Goal: Transaction & Acquisition: Purchase product/service

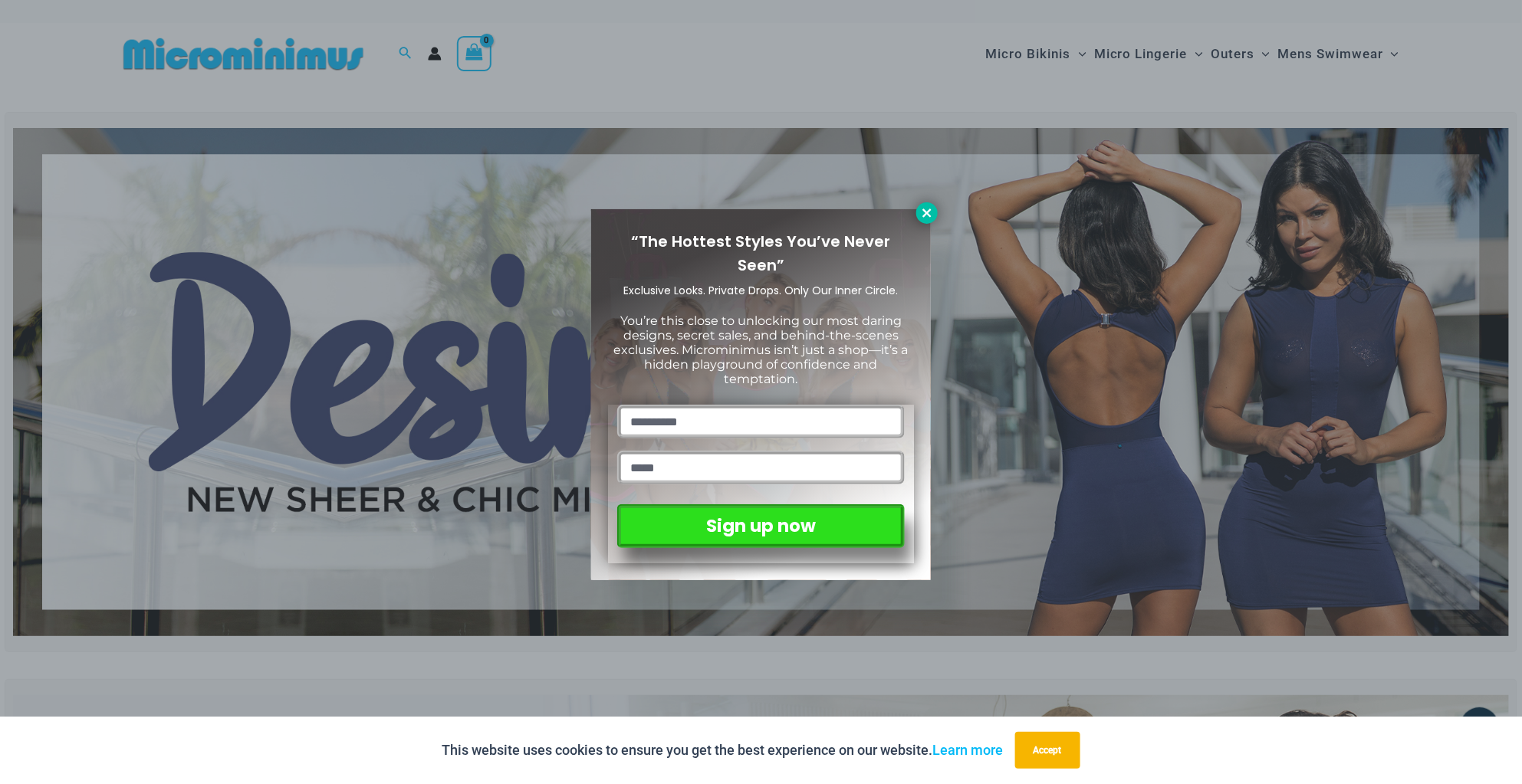
click at [927, 210] on icon at bounding box center [926, 212] width 14 height 14
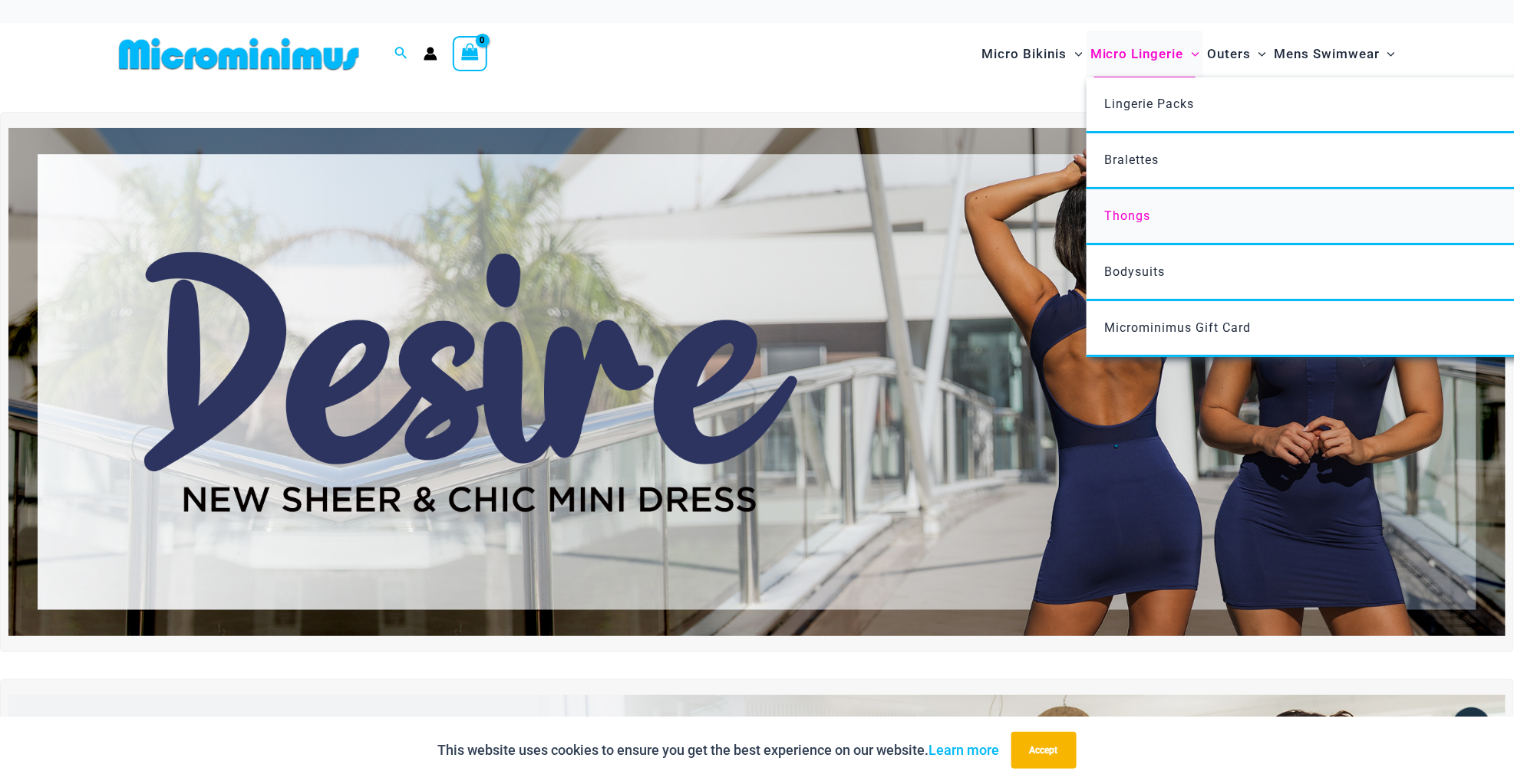
click at [1130, 206] on link "Thongs" at bounding box center [1314, 217] width 457 height 56
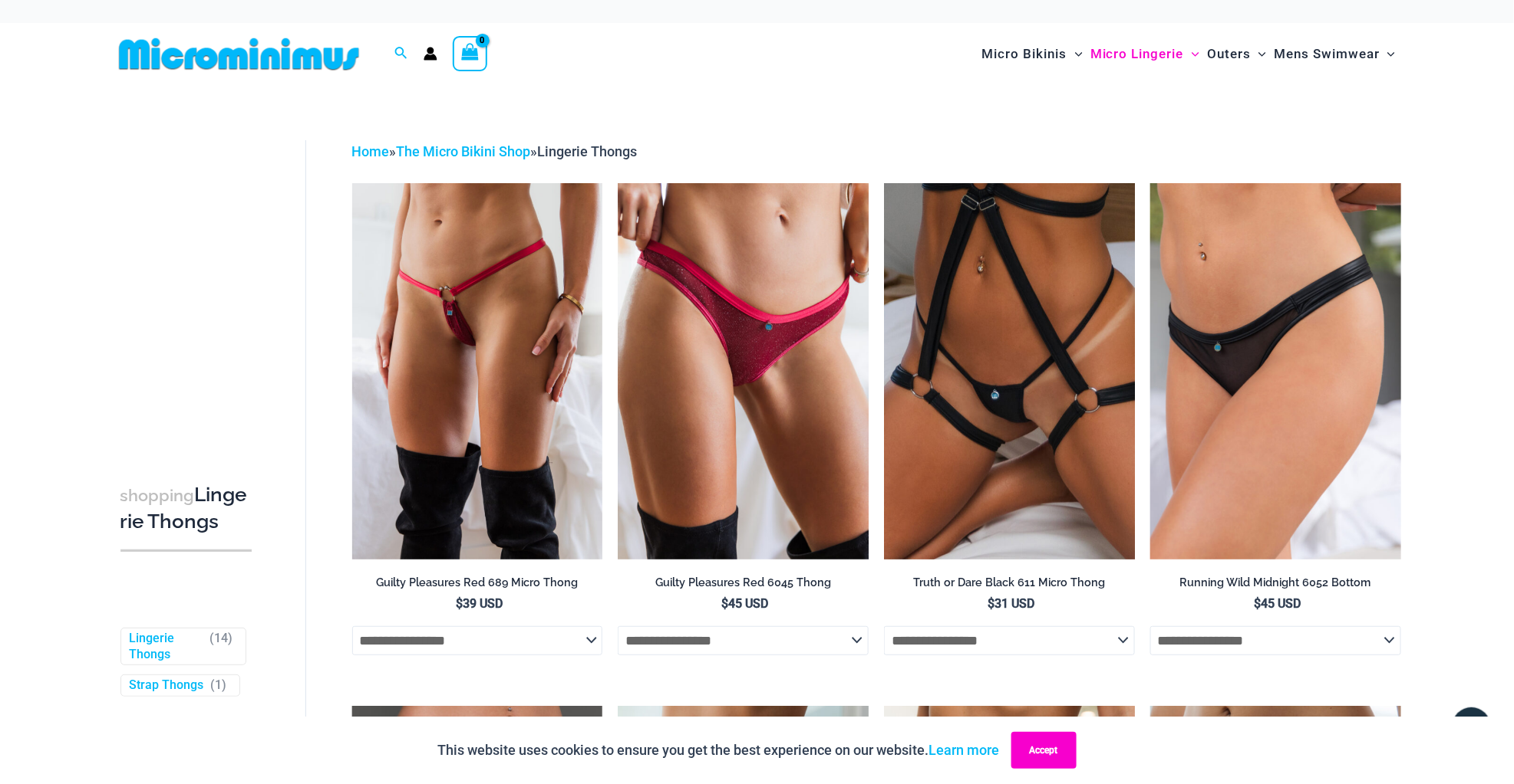
click at [1037, 744] on button "Accept" at bounding box center [1044, 751] width 65 height 37
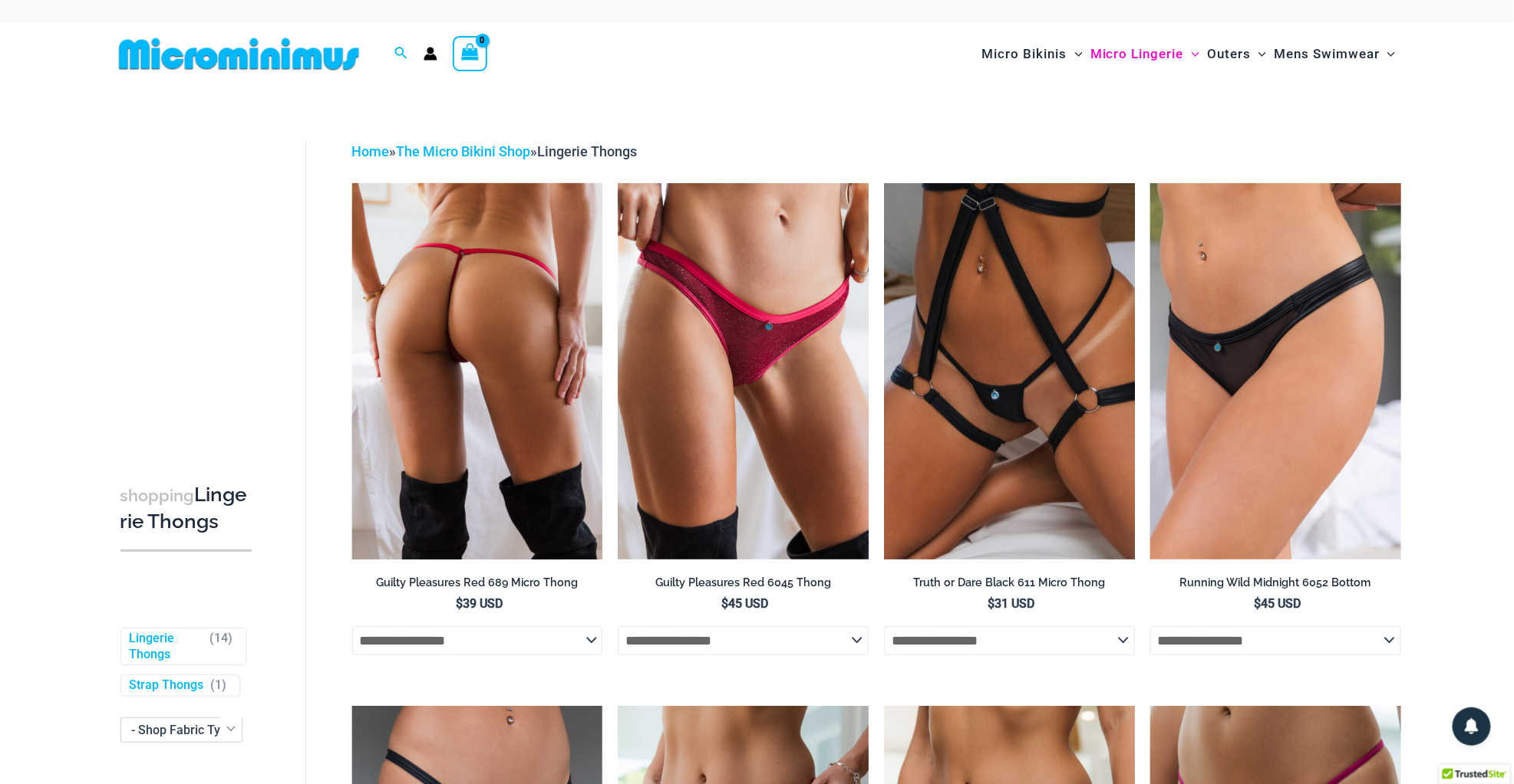
click at [500, 451] on img at bounding box center [477, 371] width 251 height 376
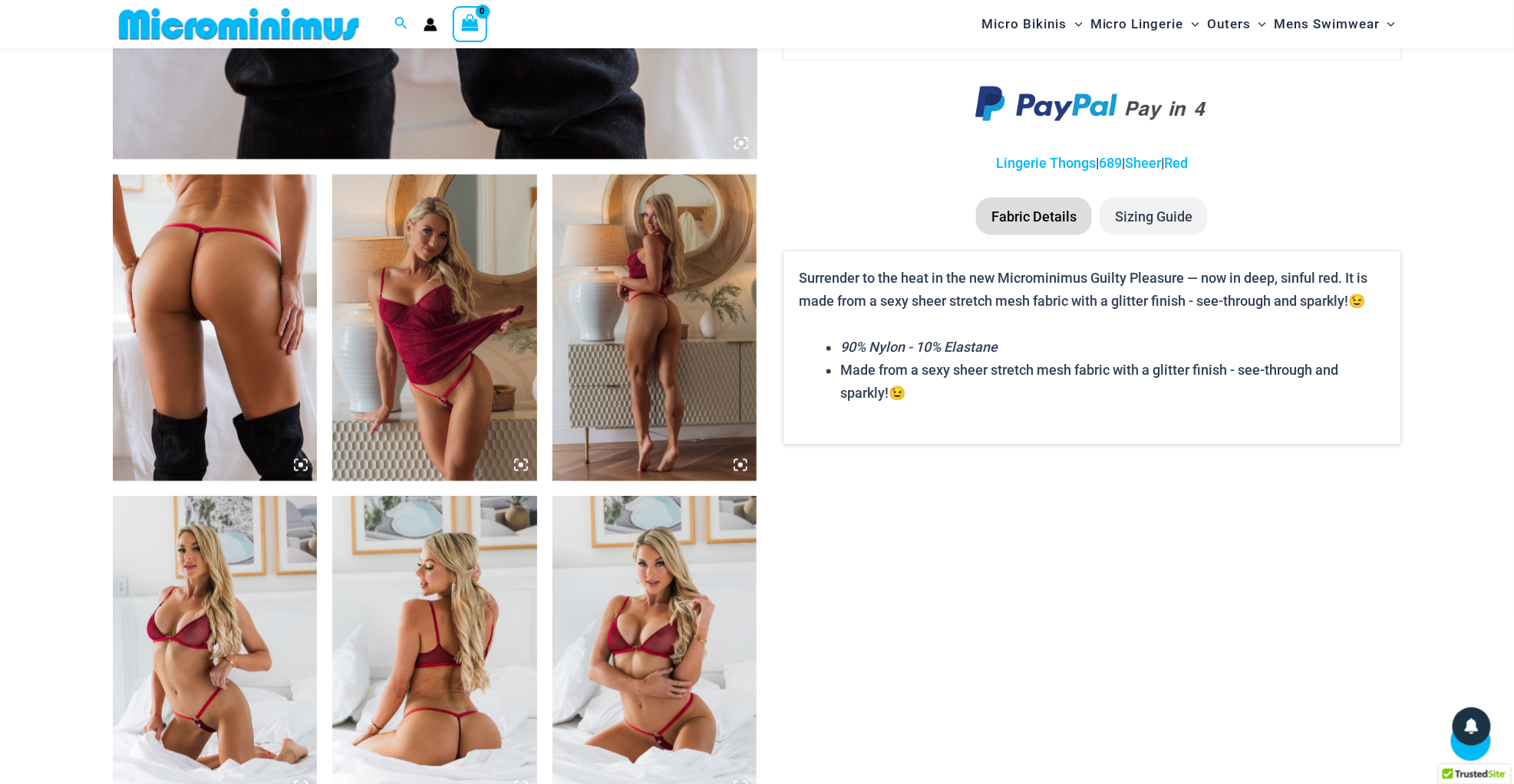
scroll to position [669, 0]
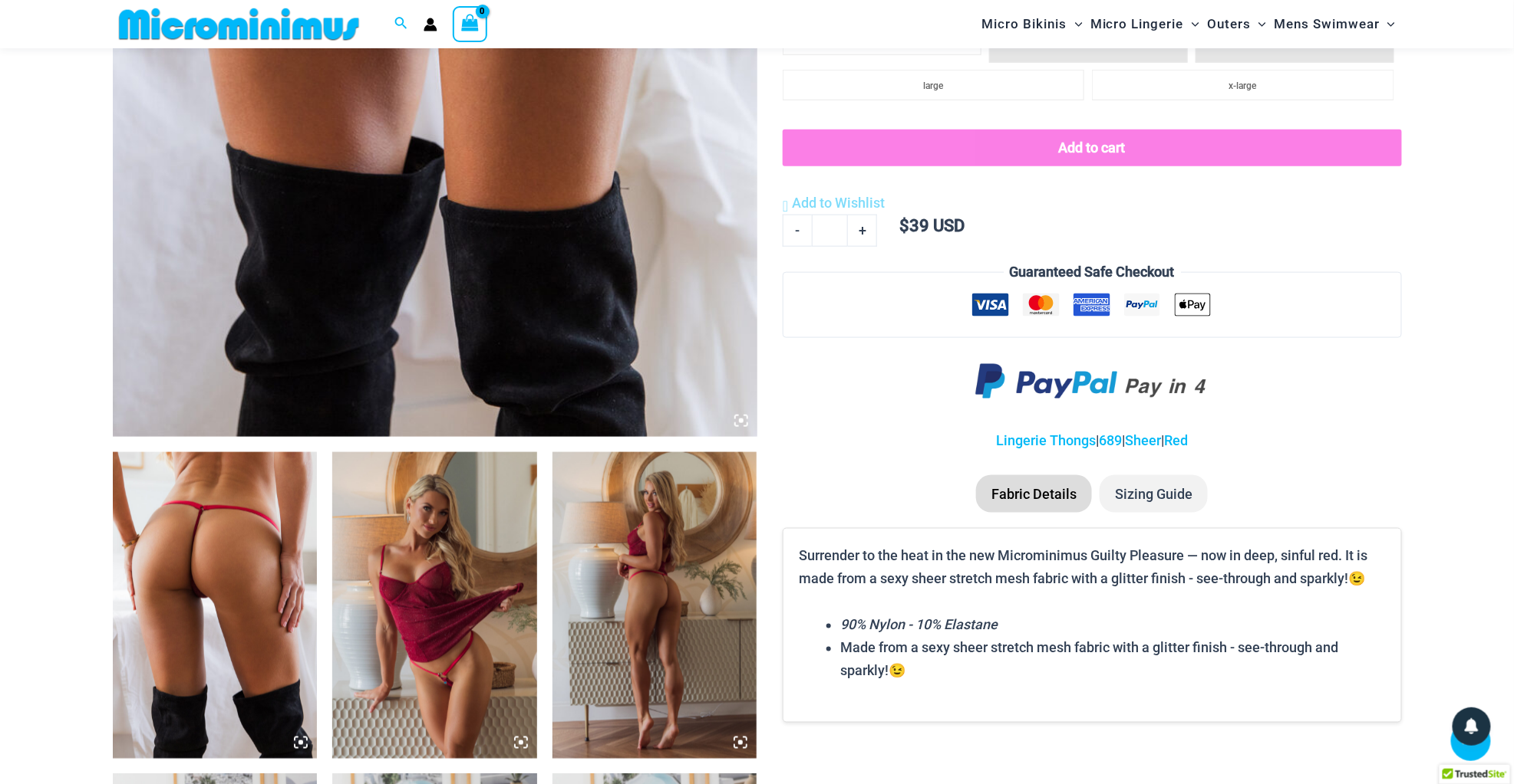
click at [391, 526] on img at bounding box center [434, 606] width 204 height 307
